Goal: Information Seeking & Learning: Check status

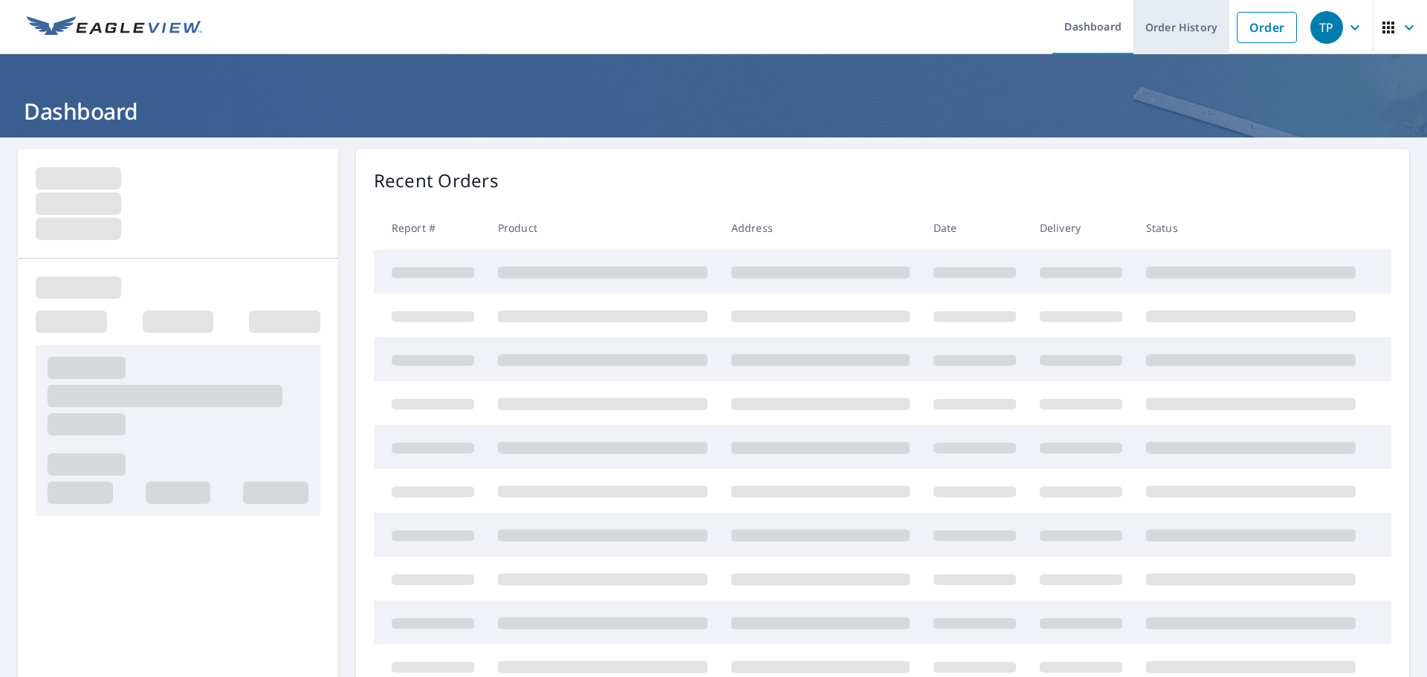
click at [1140, 44] on link "Order History" at bounding box center [1182, 27] width 96 height 54
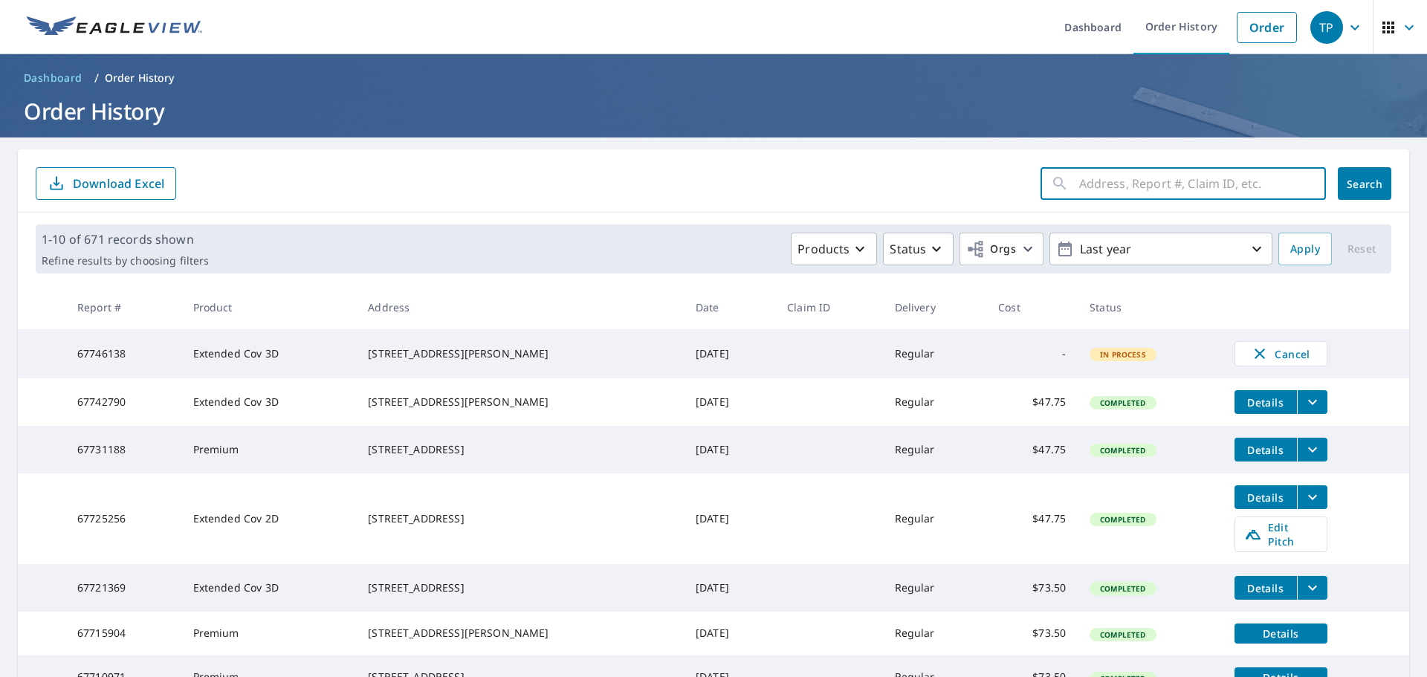
click at [1079, 180] on input "text" at bounding box center [1202, 184] width 247 height 42
type input "63589353"
click button "Search" at bounding box center [1365, 183] width 54 height 33
